Goal: Information Seeking & Learning: Learn about a topic

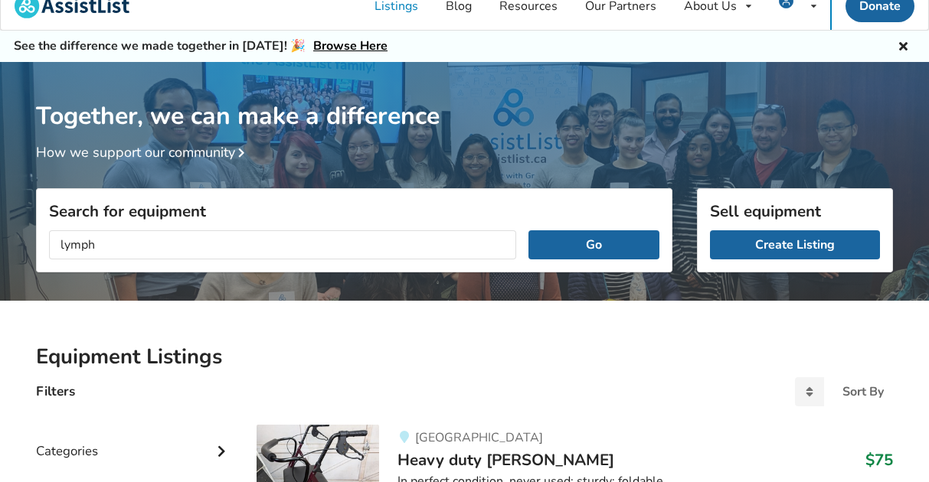
click at [528, 231] on button "Go" at bounding box center [593, 245] width 131 height 29
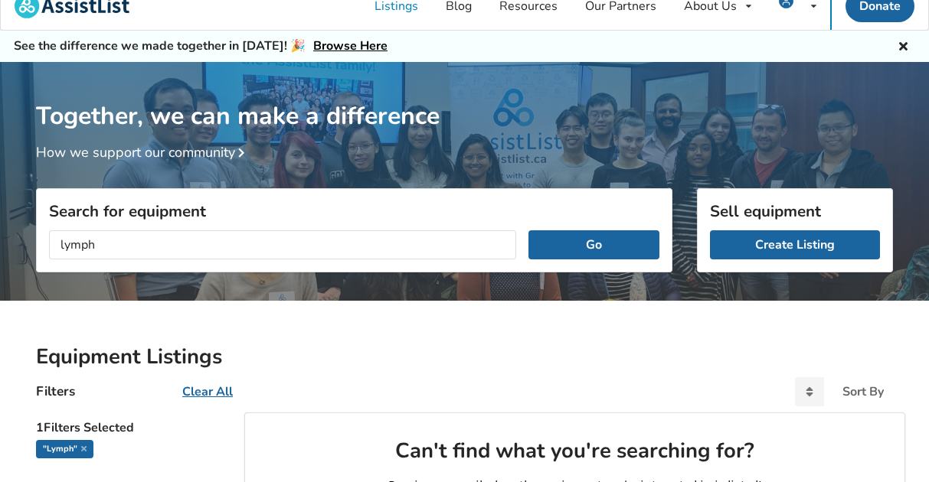
click at [279, 249] on input "lymph" at bounding box center [282, 245] width 467 height 29
type input "massage"
click at [528, 231] on button "Go" at bounding box center [593, 245] width 131 height 29
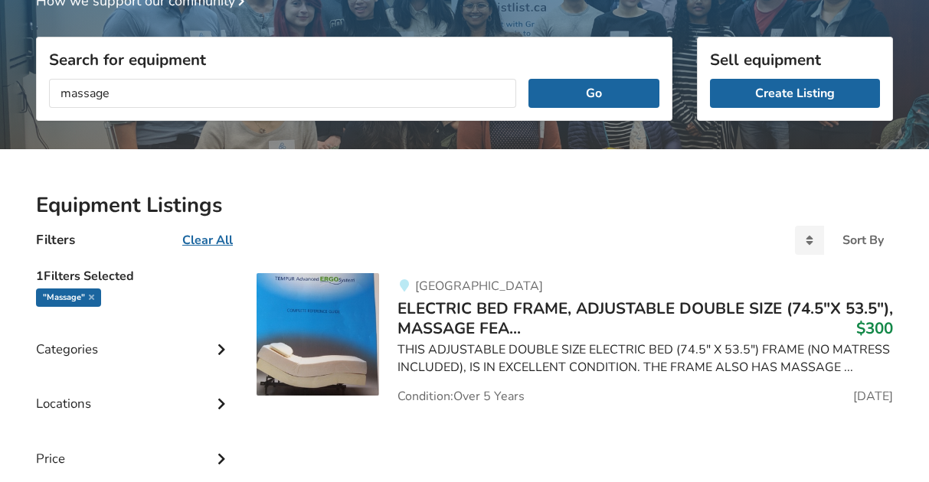
scroll to position [172, 0]
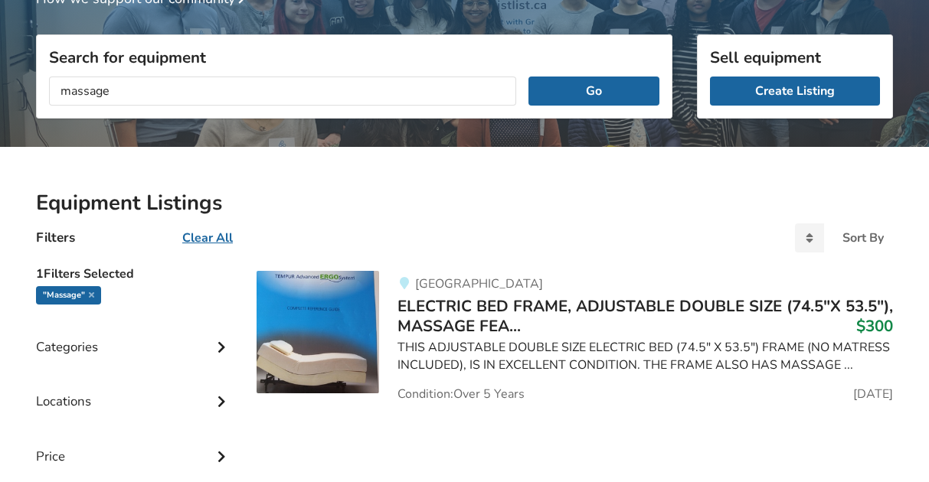
click at [369, 109] on div "massage Go" at bounding box center [354, 91] width 635 height 54
click at [370, 94] on input "massage" at bounding box center [282, 91] width 467 height 29
click at [95, 298] on div ""massage"" at bounding box center [68, 295] width 65 height 18
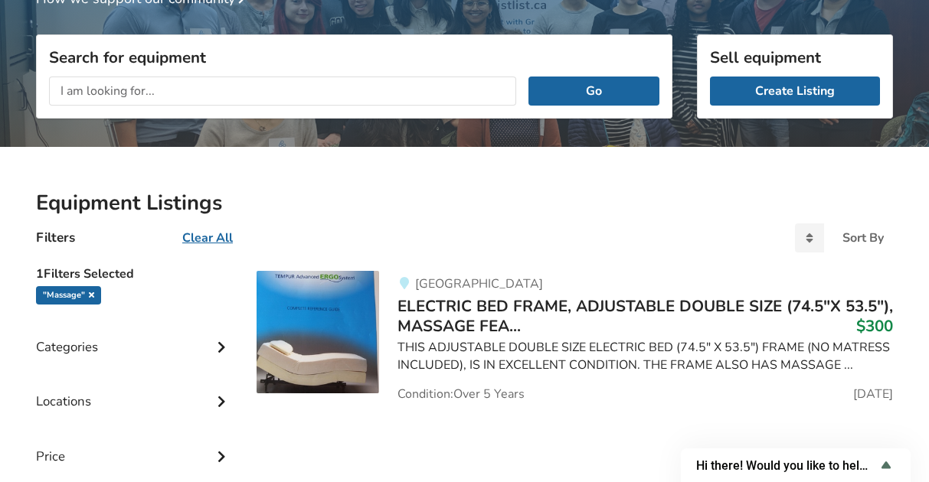
click at [93, 296] on icon at bounding box center [91, 295] width 5 height 8
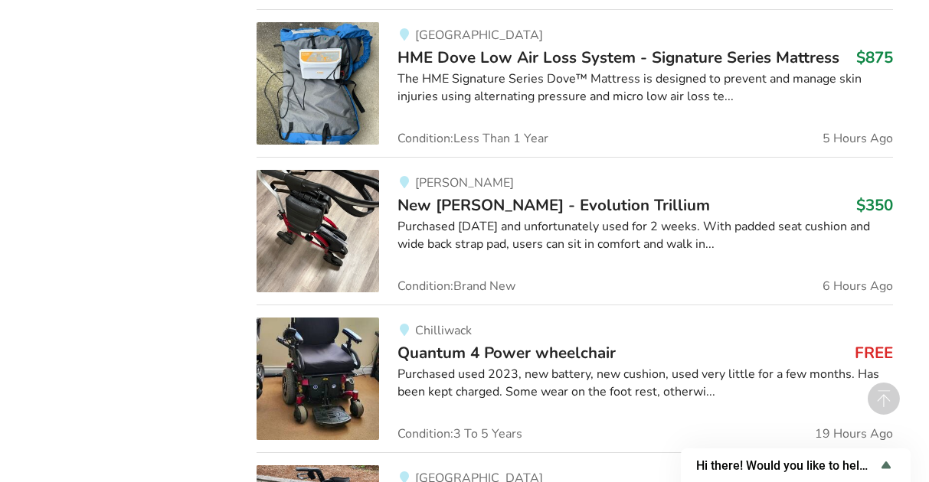
scroll to position [1158, 0]
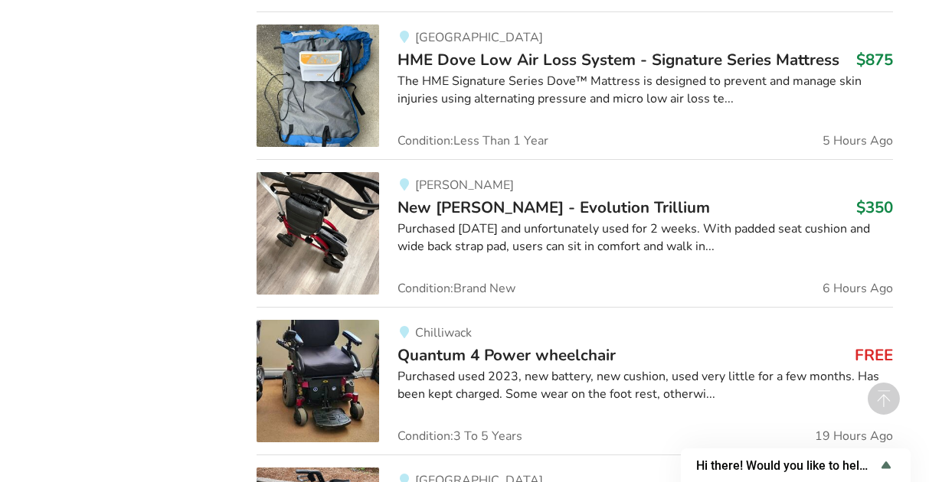
click at [543, 206] on span "New [PERSON_NAME] - Evolution Trillium" at bounding box center [553, 207] width 312 height 21
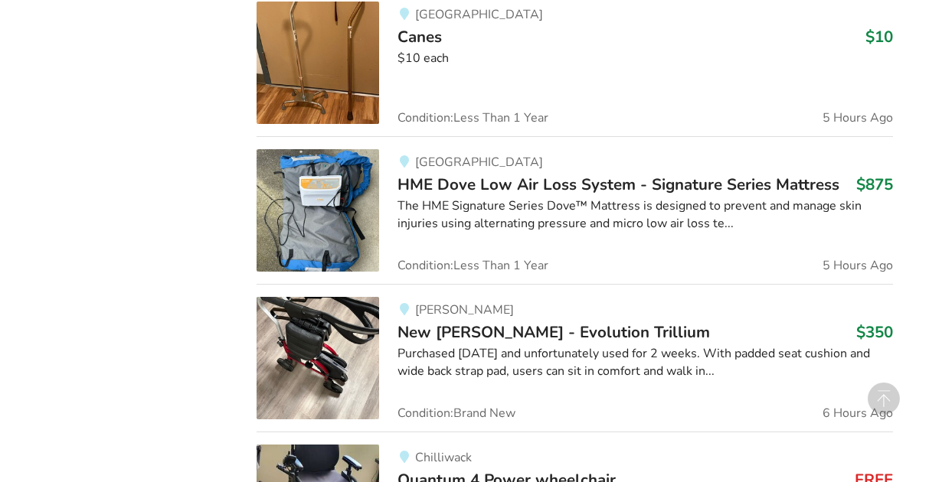
scroll to position [1025, 0]
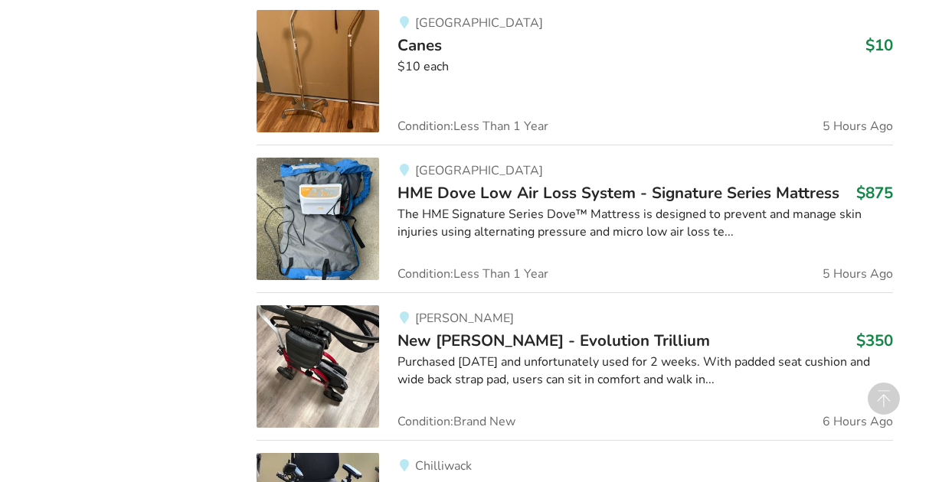
click at [487, 195] on span "HME Dove Low Air Loss System - Signature Series Mattress" at bounding box center [618, 192] width 442 height 21
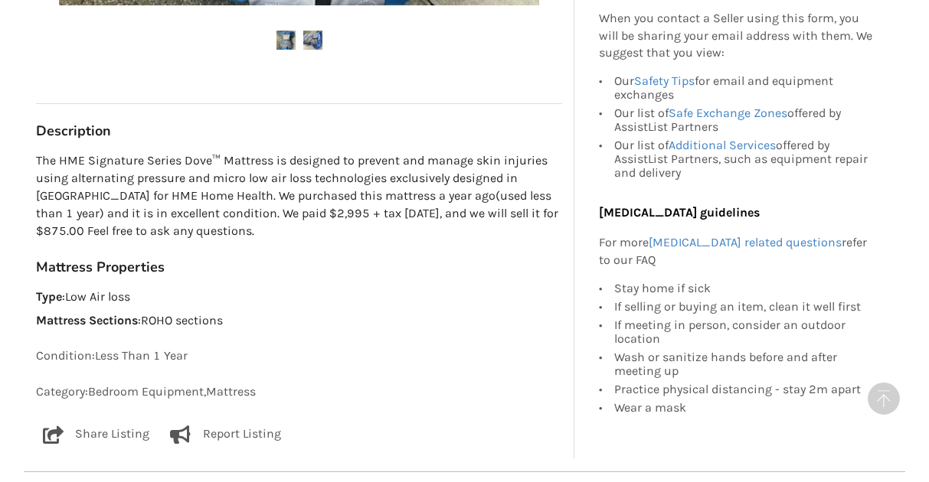
scroll to position [830, 0]
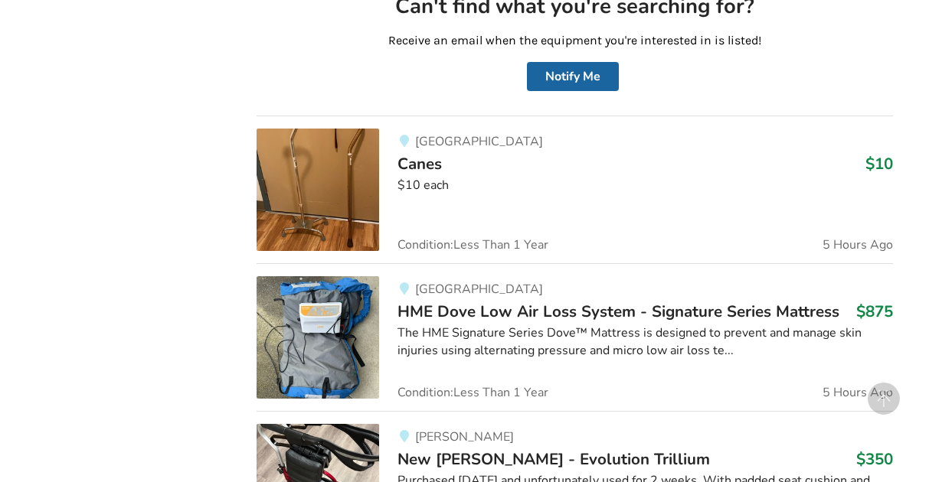
scroll to position [905, 0]
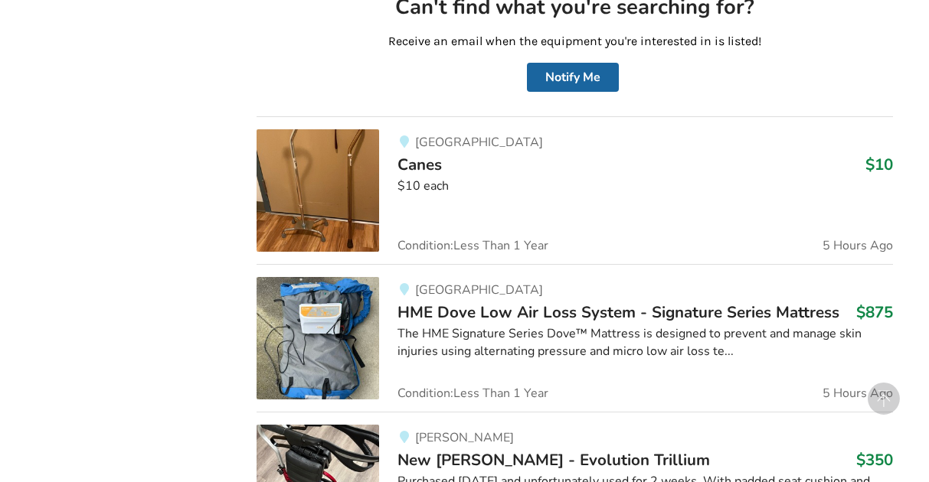
click at [419, 172] on span "Canes" at bounding box center [419, 164] width 44 height 21
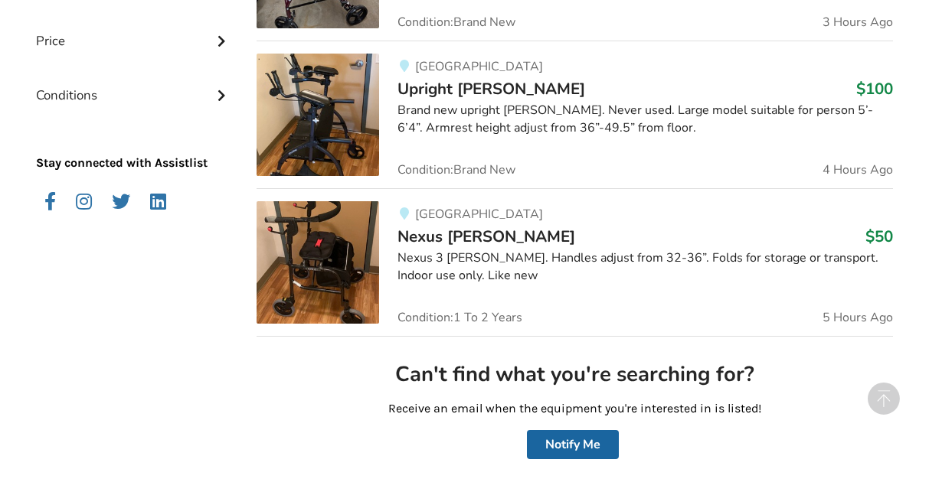
scroll to position [537, 0]
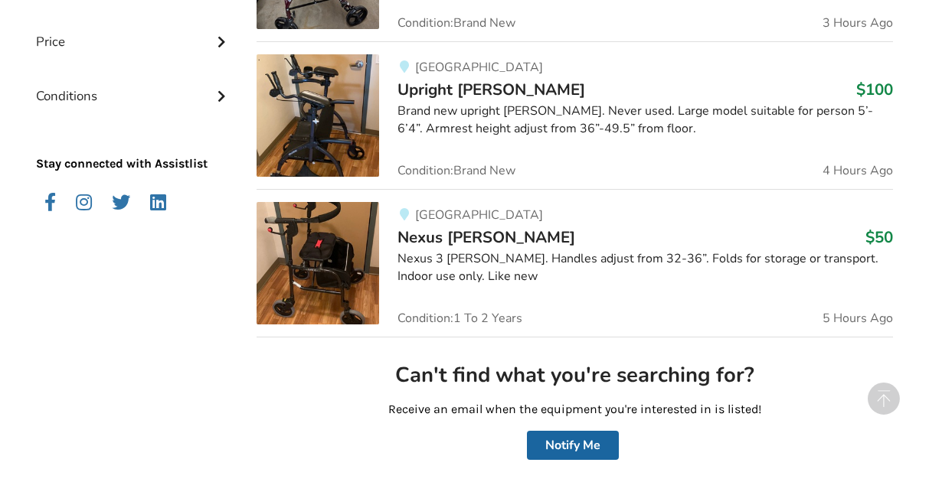
click at [453, 234] on span "Nexus [PERSON_NAME]" at bounding box center [486, 237] width 178 height 21
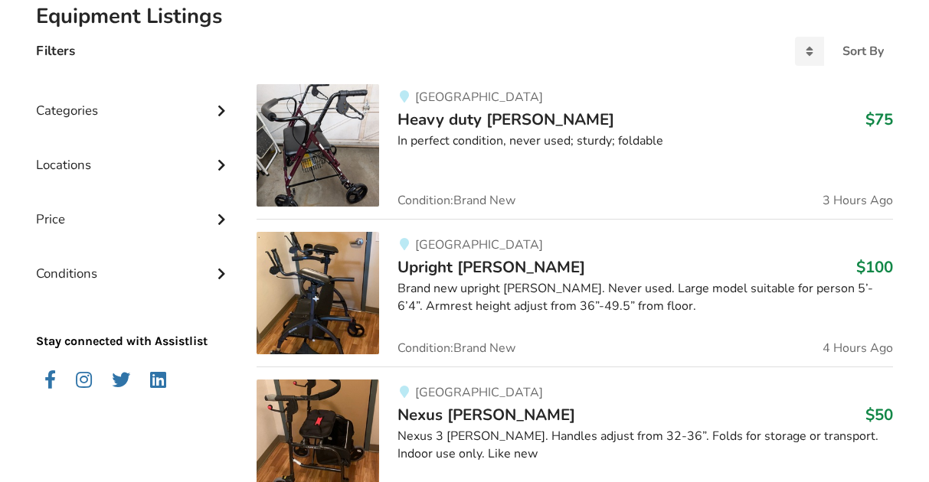
scroll to position [353, 0]
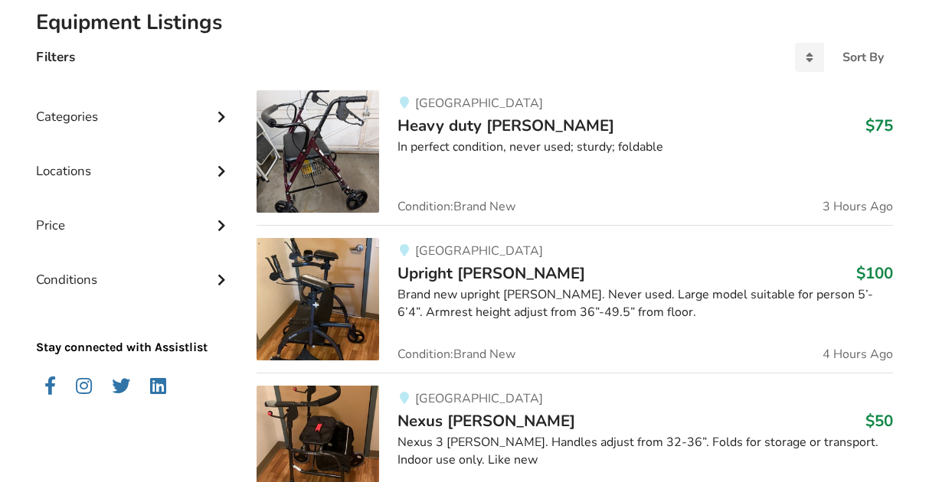
click at [437, 271] on span "Upright [PERSON_NAME]" at bounding box center [491, 273] width 188 height 21
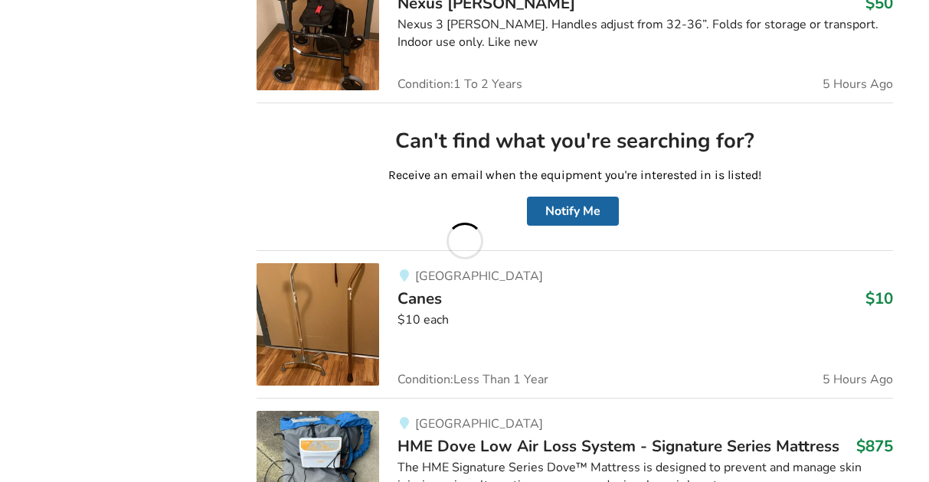
scroll to position [353, 0]
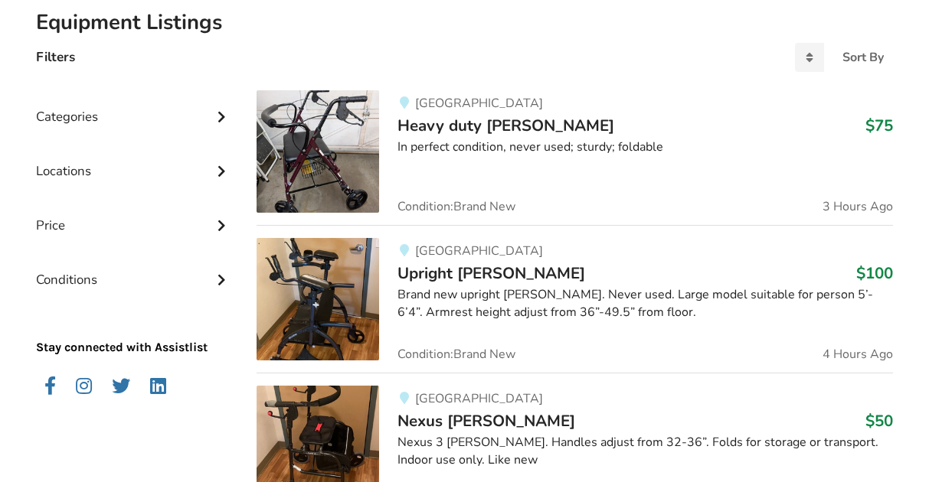
click at [484, 115] on span "Heavy duty [PERSON_NAME]" at bounding box center [505, 125] width 217 height 21
